Goal: Task Accomplishment & Management: Manage account settings

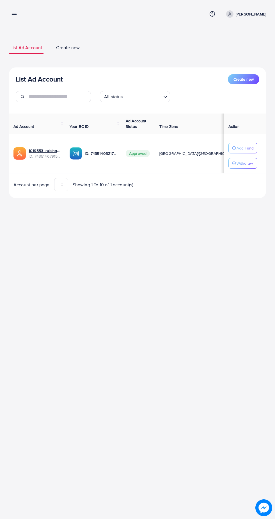
click at [9, 12] on link at bounding box center [13, 14] width 8 height 7
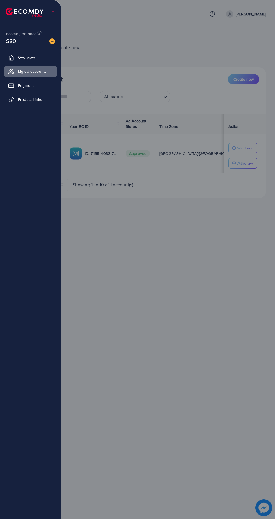
click at [260, 141] on div at bounding box center [137, 311] width 275 height 623
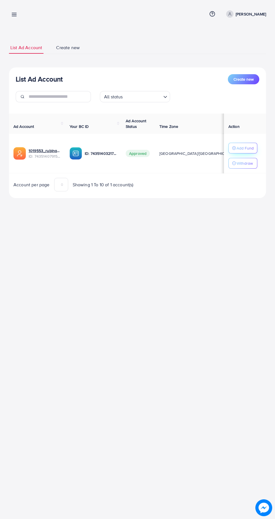
click at [251, 147] on p "Add Fund" at bounding box center [245, 148] width 17 height 7
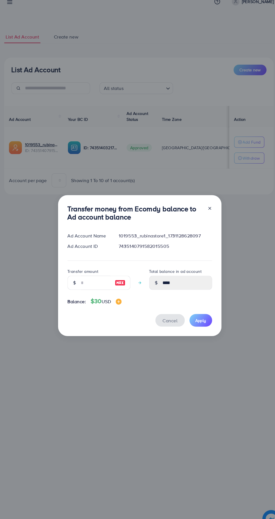
click at [166, 322] on span "Cancel" at bounding box center [167, 318] width 14 height 6
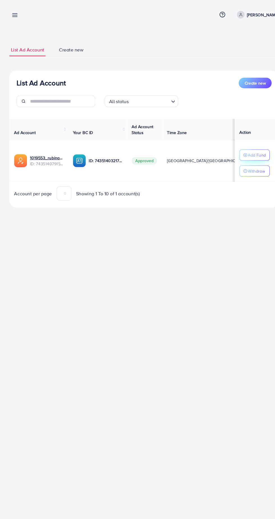
click at [247, 147] on p "Add Fund" at bounding box center [245, 148] width 17 height 7
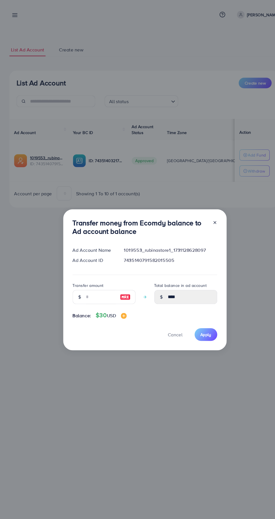
click at [214, 212] on div "Transfer money from Ecomdy balance to Ad account balance Ad Account Name 101955…" at bounding box center [138, 267] width 156 height 135
click at [205, 213] on line at bounding box center [205, 212] width 2 height 2
